Goal: Find specific page/section: Find specific page/section

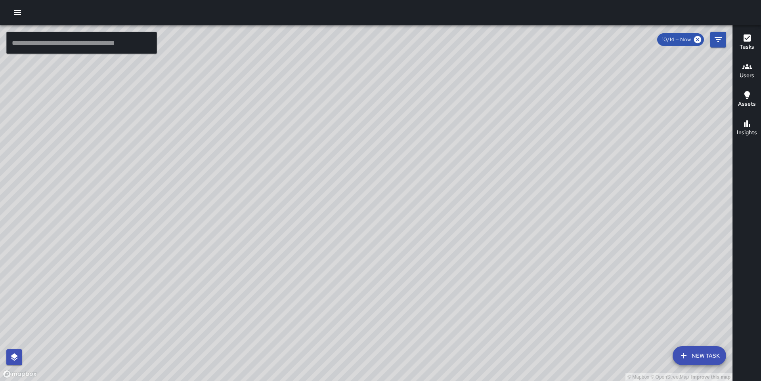
drag, startPoint x: 374, startPoint y: 187, endPoint x: 374, endPoint y: 123, distance: 63.8
click at [374, 123] on div "© Mapbox © OpenStreetMap Improve this map" at bounding box center [366, 203] width 732 height 356
click at [738, 39] on button "Tasks" at bounding box center [746, 43] width 28 height 29
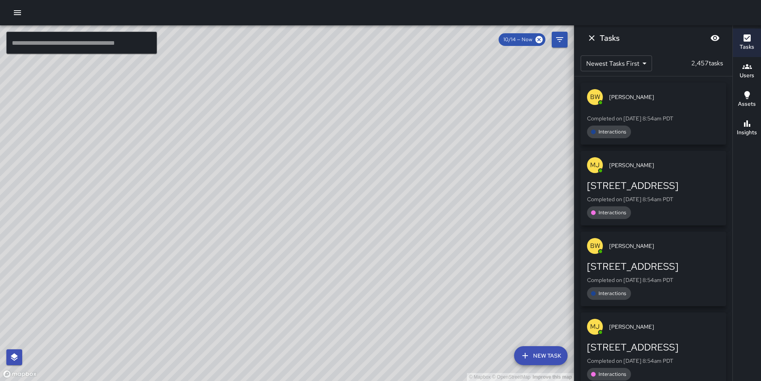
click at [595, 37] on icon "Dismiss" at bounding box center [592, 38] width 10 height 10
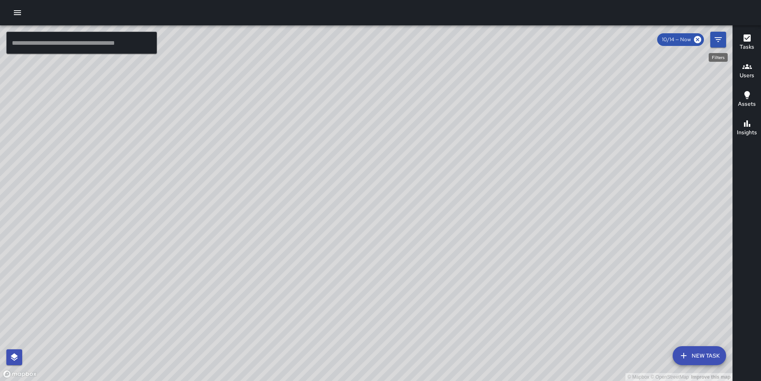
click at [719, 41] on icon "Filters" at bounding box center [718, 40] width 10 height 10
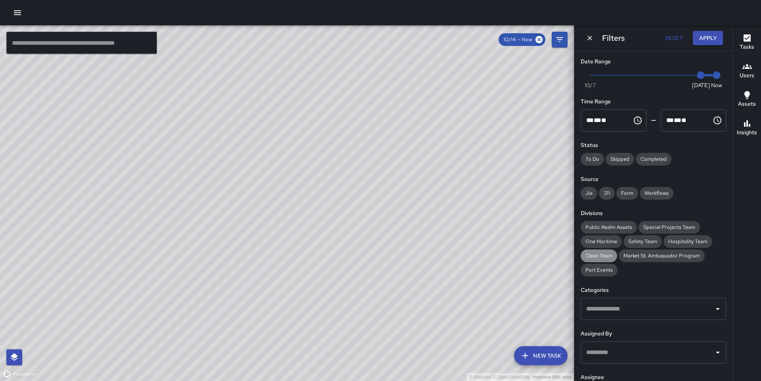
click at [606, 251] on div "Clean Team" at bounding box center [598, 256] width 36 height 13
click at [662, 229] on span "Special Projects Team" at bounding box center [668, 227] width 61 height 8
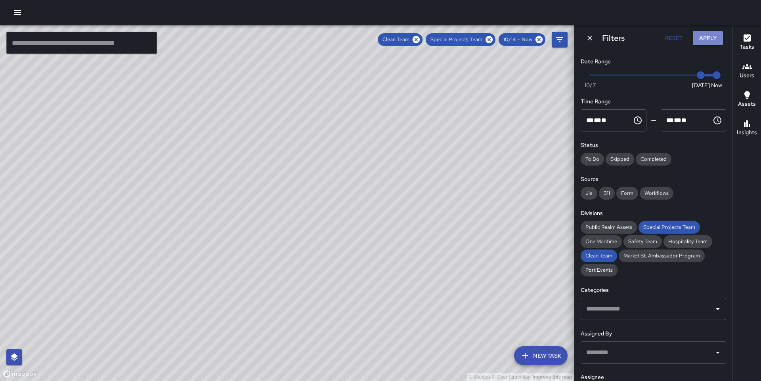
click at [701, 40] on button "Apply" at bounding box center [707, 38] width 30 height 15
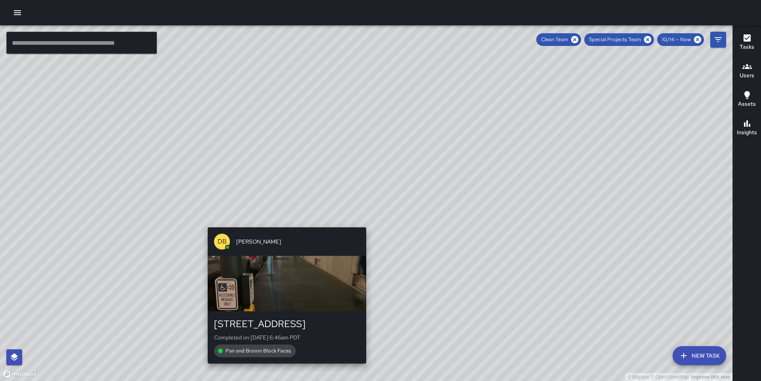
click at [282, 223] on div "© Mapbox © OpenStreetMap Improve this map DB Delbert Barnett 115 Sansome Street…" at bounding box center [366, 203] width 732 height 356
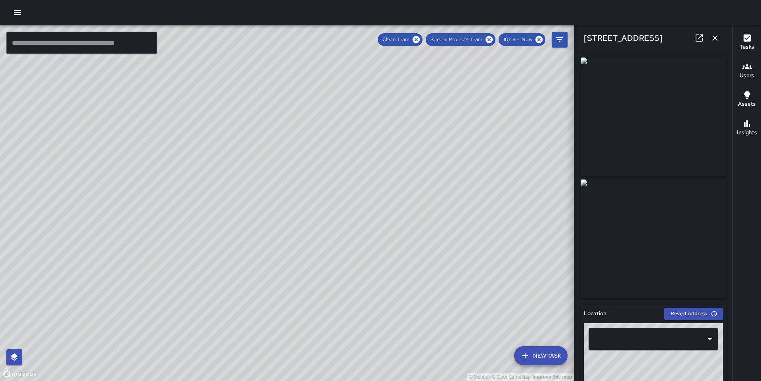
type input "**********"
click at [715, 35] on icon "button" at bounding box center [715, 38] width 10 height 10
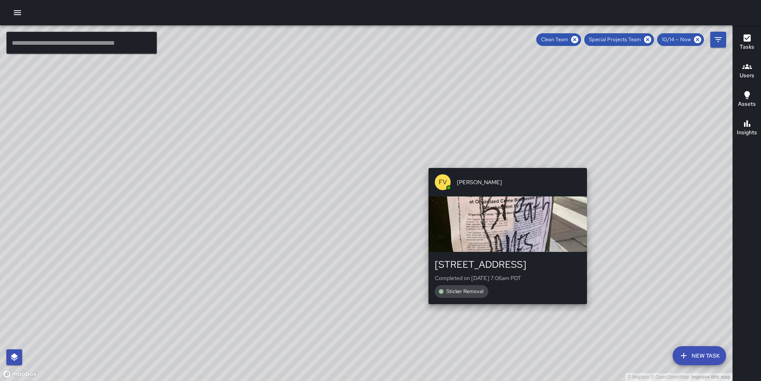
click at [505, 162] on div "© Mapbox © OpenStreetMap Improve this map FV Francisco Villalta 22 Battery Stre…" at bounding box center [366, 203] width 732 height 356
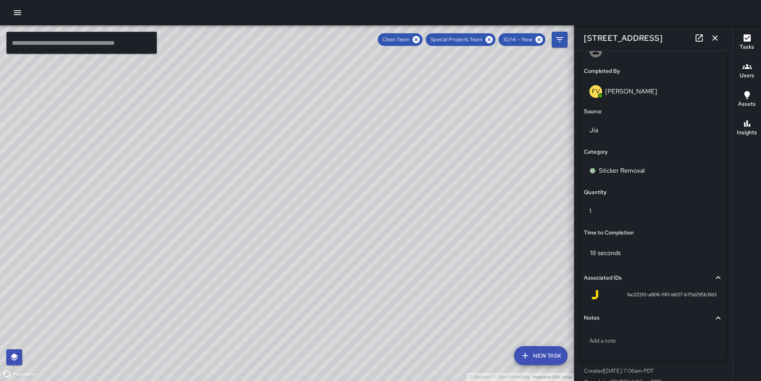
scroll to position [492, 0]
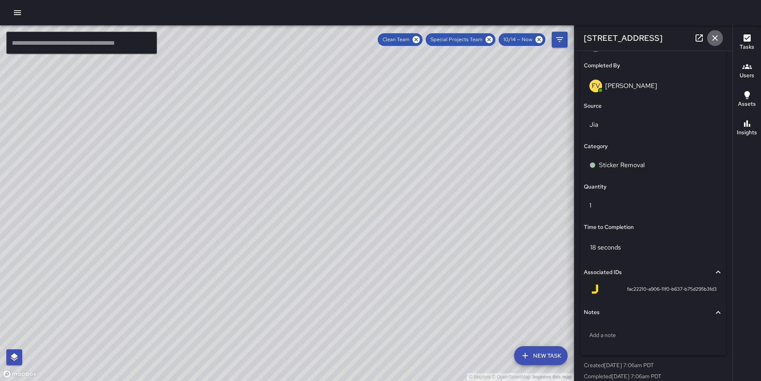
click at [716, 39] on icon "button" at bounding box center [715, 38] width 6 height 6
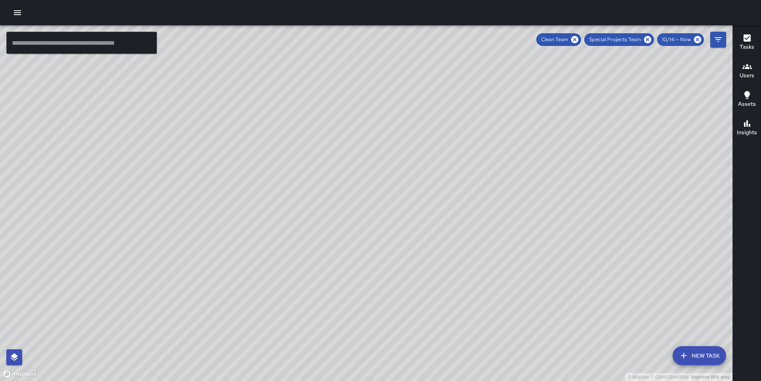
drag, startPoint x: 538, startPoint y: 157, endPoint x: 417, endPoint y: 211, distance: 132.3
click at [417, 211] on div "© Mapbox © OpenStreetMap Improve this map" at bounding box center [366, 203] width 732 height 356
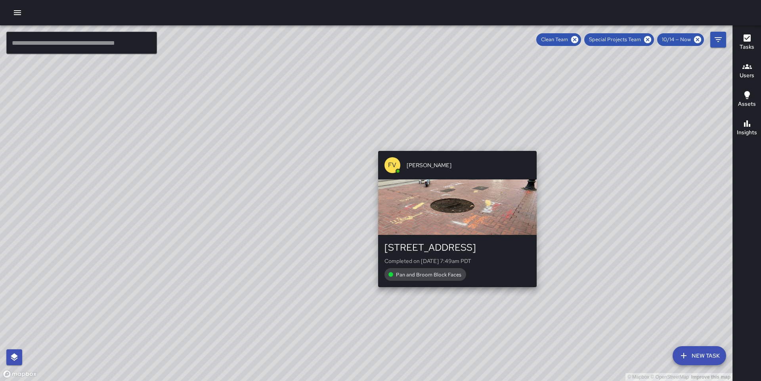
click at [454, 147] on div "© Mapbox © OpenStreetMap Improve this map FV Francisco Villalta 124 Market Stre…" at bounding box center [366, 203] width 732 height 356
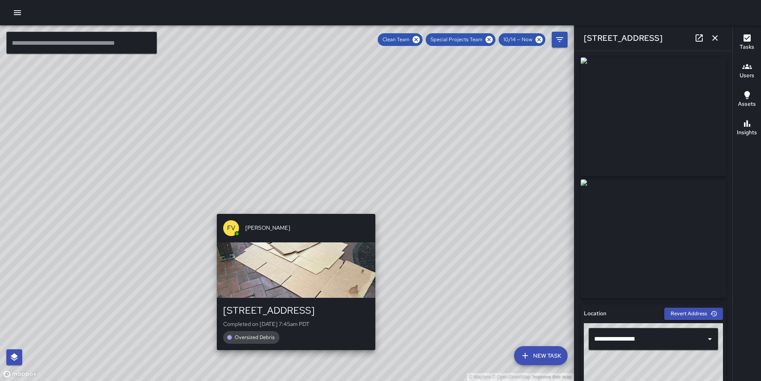
click at [293, 208] on div "© Mapbox © OpenStreetMap Improve this map FV Francisco Villalta 124 Market Stre…" at bounding box center [287, 203] width 574 height 356
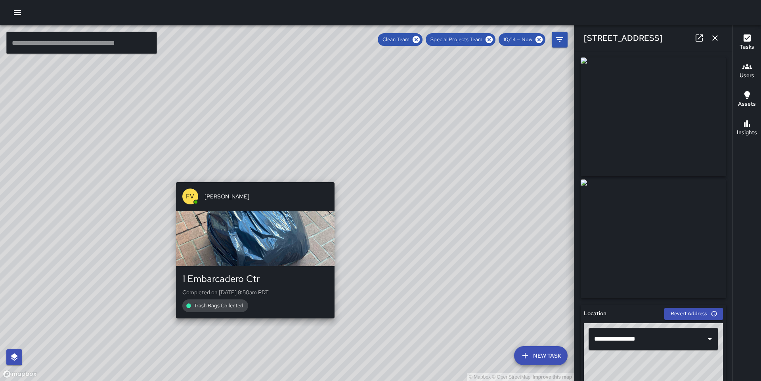
click at [252, 177] on div "© Mapbox © OpenStreetMap Improve this map FV Francisco Villalta 1 Embarcadero C…" at bounding box center [287, 203] width 574 height 356
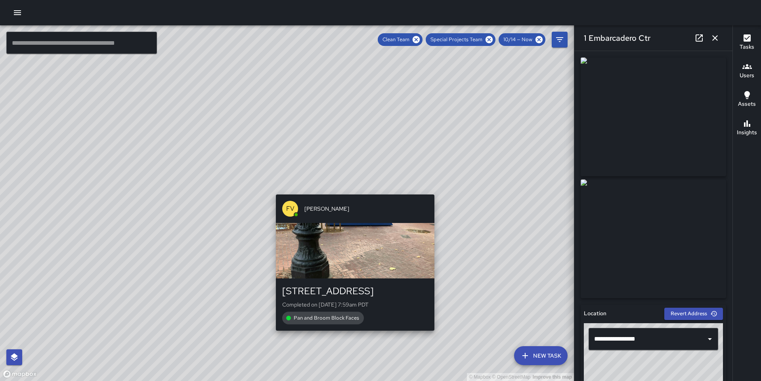
click at [352, 189] on div "© Mapbox © OpenStreetMap Improve this map FV Francisco Villalta 124 Market Stre…" at bounding box center [287, 203] width 574 height 356
type input "**********"
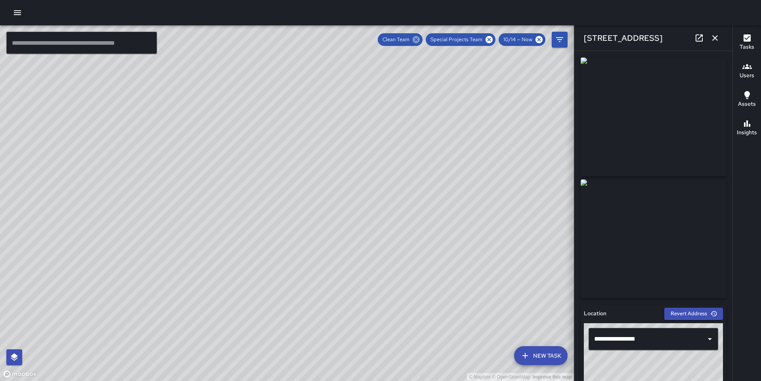
click at [418, 38] on icon at bounding box center [415, 39] width 7 height 7
click at [494, 39] on div "Special Projects Team" at bounding box center [460, 39] width 70 height 13
click at [488, 39] on icon at bounding box center [488, 39] width 7 height 7
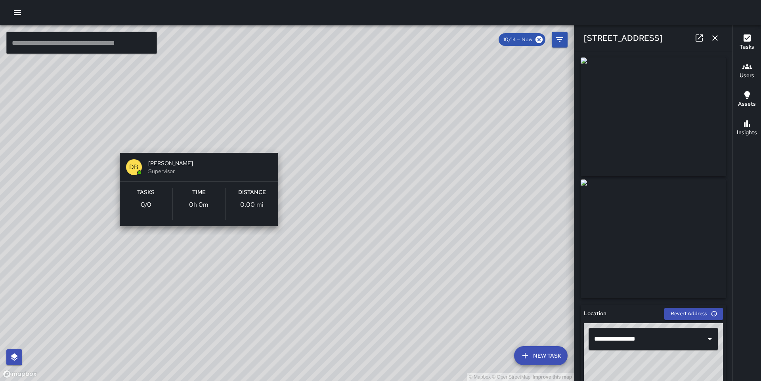
click at [194, 141] on div "© Mapbox © OpenStreetMap Improve this map DB Denise Barnhart Supervisor Tasks 0…" at bounding box center [287, 203] width 574 height 356
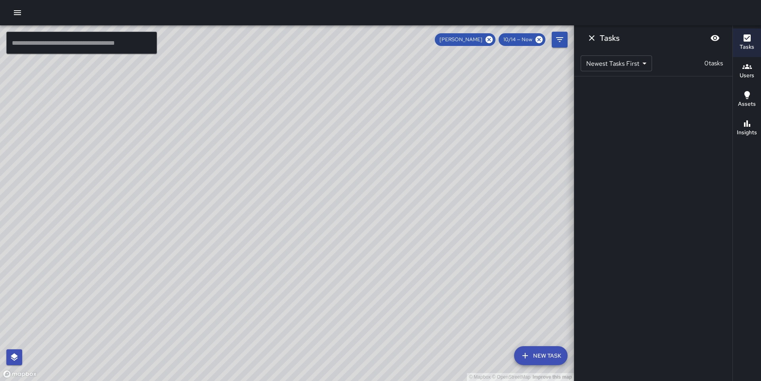
drag, startPoint x: 490, startPoint y: 39, endPoint x: 280, endPoint y: 159, distance: 241.5
click at [490, 39] on icon at bounding box center [488, 39] width 9 height 9
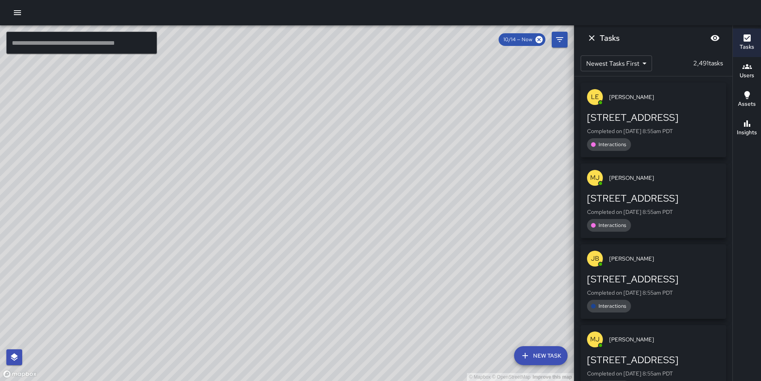
drag, startPoint x: 252, startPoint y: 260, endPoint x: 255, endPoint y: 161, distance: 98.7
click at [255, 161] on div "© Mapbox © OpenStreetMap Improve this map" at bounding box center [287, 203] width 574 height 356
drag, startPoint x: 251, startPoint y: 142, endPoint x: 229, endPoint y: 45, distance: 99.1
click at [229, 45] on div "© Mapbox © OpenStreetMap Improve this map" at bounding box center [287, 203] width 574 height 356
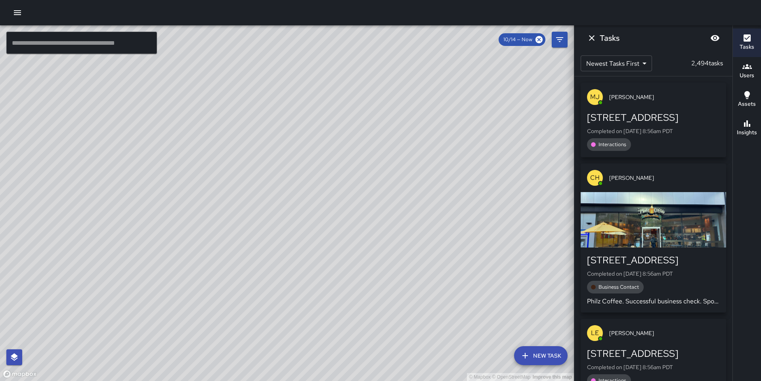
click at [177, 324] on div "© Mapbox © OpenStreetMap Improve this map DB Delbert Barnett Ambassador Tasks 1…" at bounding box center [287, 203] width 574 height 356
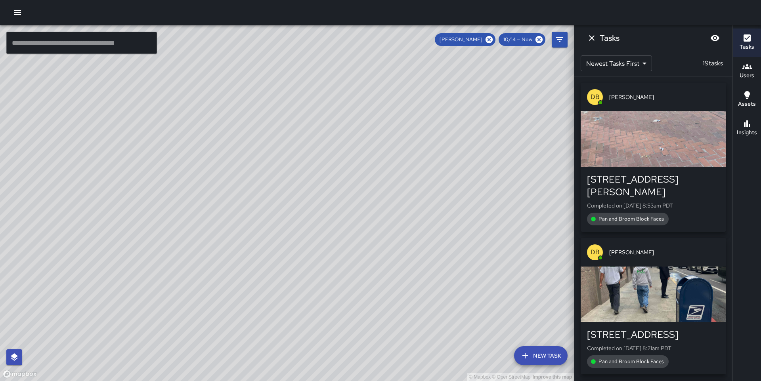
click at [487, 39] on icon at bounding box center [488, 39] width 7 height 7
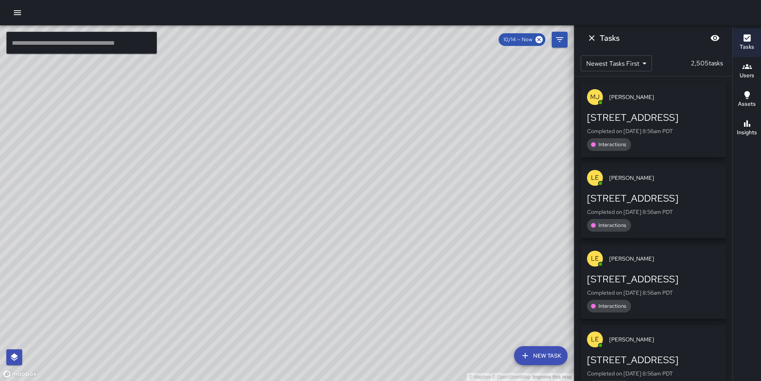
drag, startPoint x: 381, startPoint y: 156, endPoint x: 327, endPoint y: 292, distance: 146.7
click at [327, 292] on div "© Mapbox © OpenStreetMap Improve this map" at bounding box center [287, 203] width 574 height 356
drag, startPoint x: 456, startPoint y: 152, endPoint x: 332, endPoint y: 320, distance: 208.8
click at [332, 320] on div "© Mapbox © OpenStreetMap Improve this map" at bounding box center [287, 203] width 574 height 356
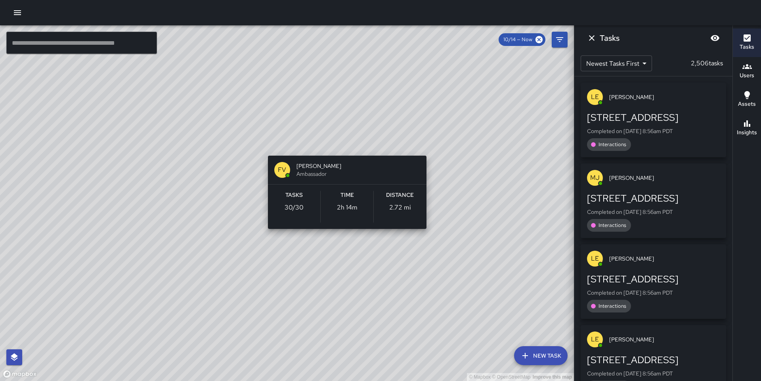
click at [429, 144] on div "© Mapbox © OpenStreetMap Improve this map FV Francisco Villalta Ambassador Task…" at bounding box center [287, 203] width 574 height 356
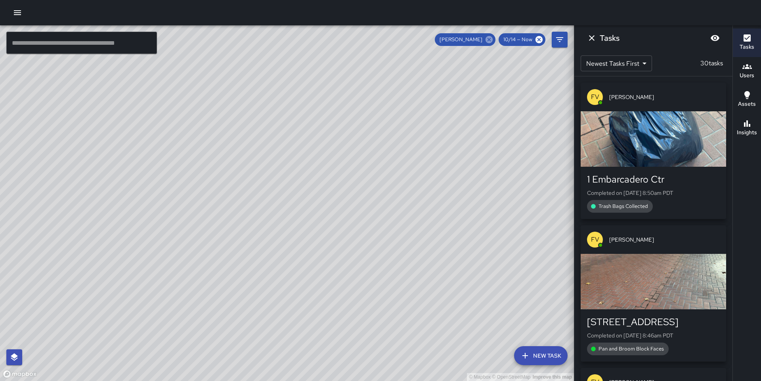
click at [490, 43] on icon at bounding box center [488, 39] width 7 height 7
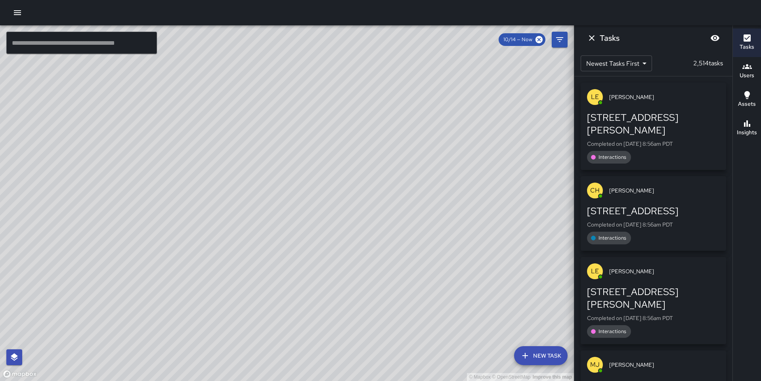
click at [402, 272] on div "© Mapbox © OpenStreetMap Improve this map" at bounding box center [287, 203] width 574 height 356
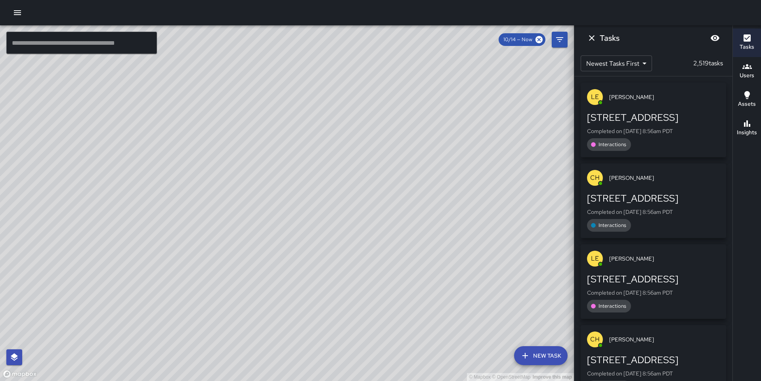
click at [592, 34] on icon "Dismiss" at bounding box center [592, 38] width 10 height 10
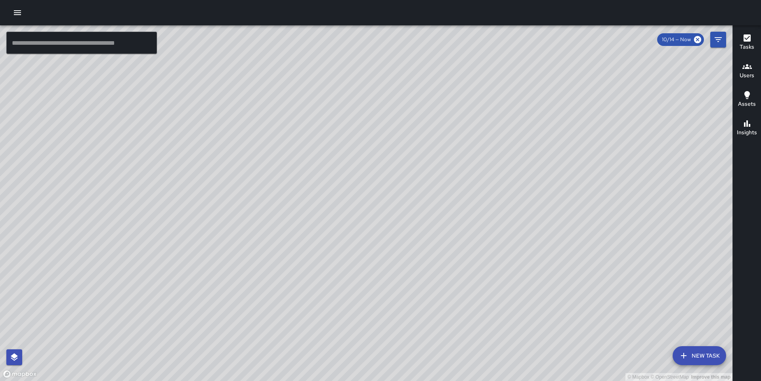
click at [442, 189] on div "© Mapbox © OpenStreetMap Improve this map" at bounding box center [366, 203] width 732 height 356
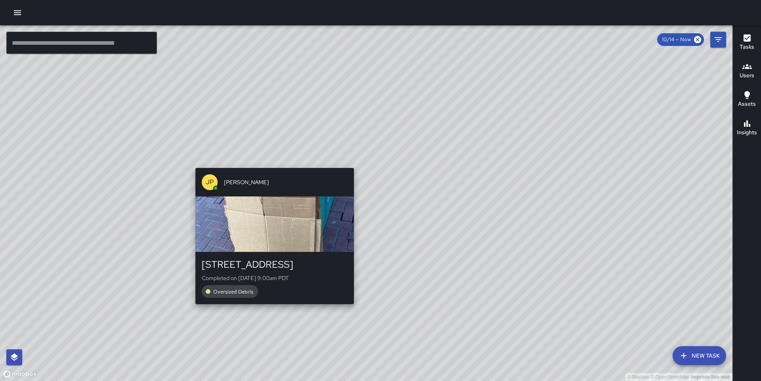
click at [272, 162] on div "© Mapbox © OpenStreetMap Improve this map JP Jonthan Portillo 124 Market Street…" at bounding box center [366, 203] width 732 height 356
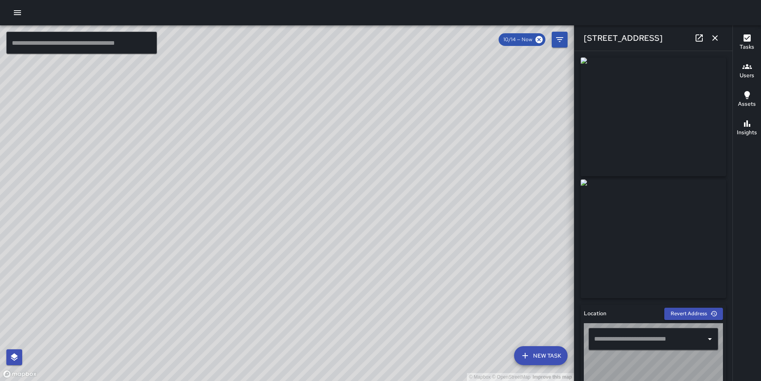
type input "**********"
